Goal: Task Accomplishment & Management: Use online tool/utility

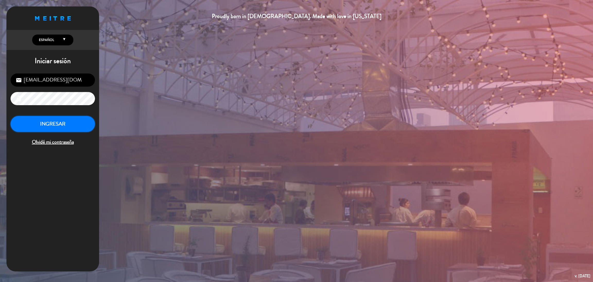
click at [30, 124] on button "INGRESAR" at bounding box center [53, 124] width 84 height 16
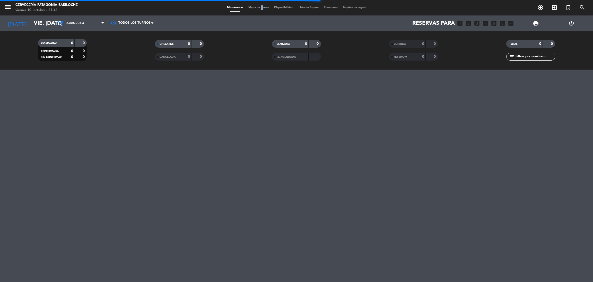
drag, startPoint x: 259, startPoint y: 8, endPoint x: 244, endPoint y: 168, distance: 160.6
click at [243, 170] on div "menu Cervecería Patagonia Bariloche viernes 10. octubre - 21:41 Mis reservas Ma…" at bounding box center [296, 141] width 593 height 282
click at [261, 6] on span "Mapa de mesas" at bounding box center [259, 7] width 26 height 3
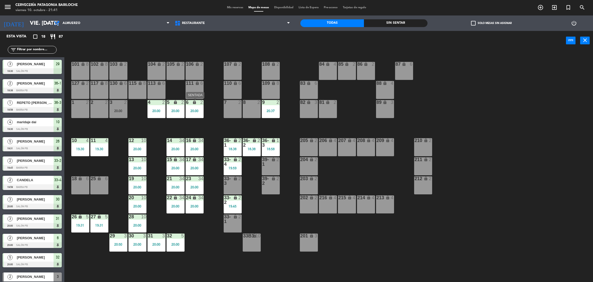
click at [192, 116] on div "6 lock 2 20:00" at bounding box center [195, 109] width 18 height 18
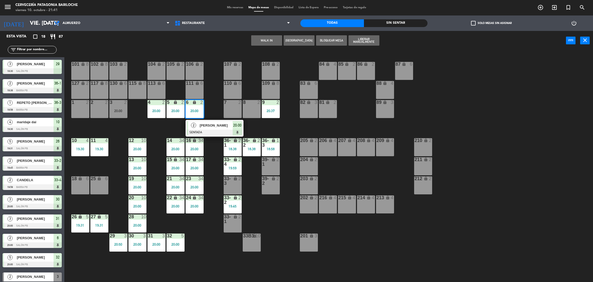
click at [179, 124] on div "101 lock 8 102 lock 8 104 lock 2 105 lock 2 106 lock 2 103 lock 2 107 lock 2 10…" at bounding box center [331, 169] width 523 height 232
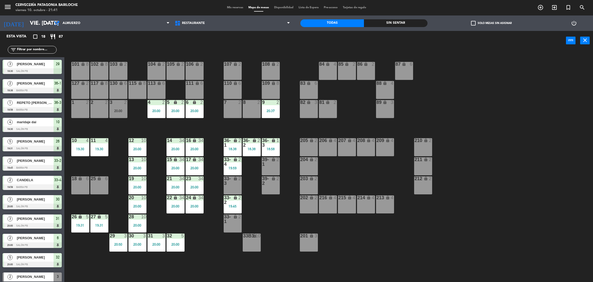
click at [192, 117] on div "6 lock 2 20:00" at bounding box center [195, 109] width 18 height 18
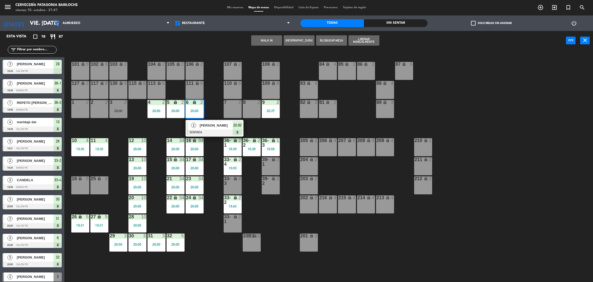
click at [207, 130] on div at bounding box center [214, 133] width 55 height 6
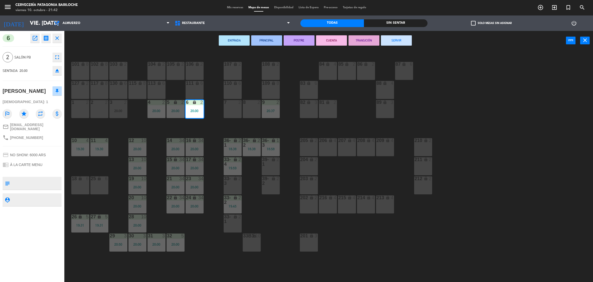
click at [109, 123] on div "101 lock 8 102 lock 8 104 lock 2 105 lock 2 106 lock 2 103 lock 2 107 lock 2 10…" at bounding box center [331, 169] width 523 height 232
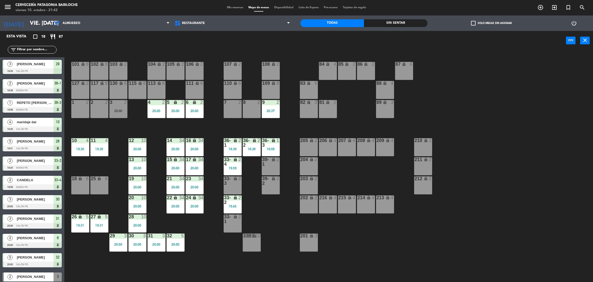
click at [200, 105] on div "6 lock 2" at bounding box center [195, 102] width 18 height 5
